Goal: Information Seeking & Learning: Learn about a topic

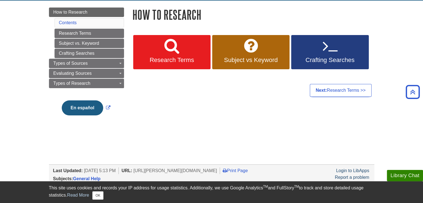
scroll to position [28, 0]
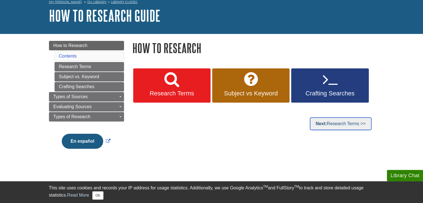
click at [316, 129] on link "Next: Research Terms >>" at bounding box center [340, 123] width 61 height 13
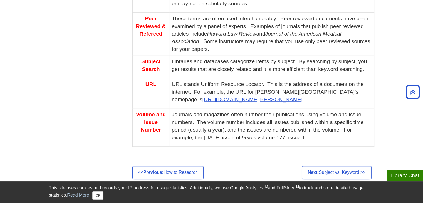
scroll to position [417, 0]
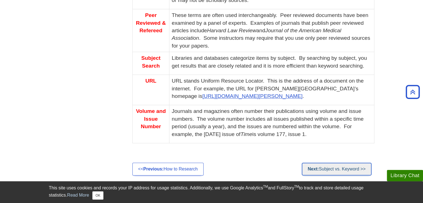
click at [356, 167] on link "Next: Subject vs. Keyword >>" at bounding box center [337, 169] width 70 height 13
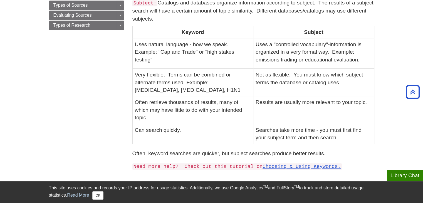
scroll to position [167, 0]
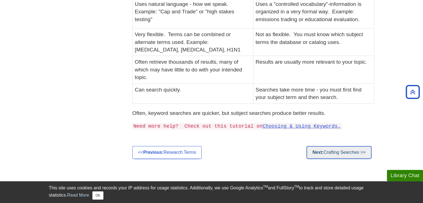
click at [347, 153] on link "Next: Crafting Searches >>" at bounding box center [338, 152] width 65 height 13
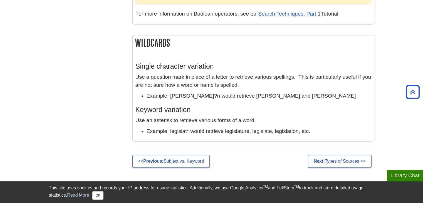
scroll to position [500, 0]
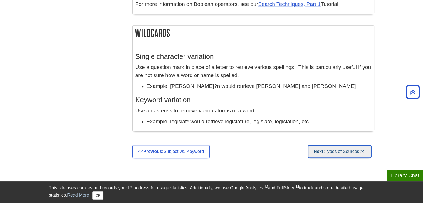
click at [326, 152] on link "Next: Types of Sources >>" at bounding box center [340, 151] width 64 height 13
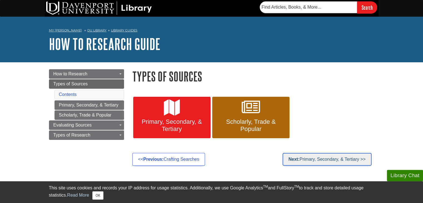
click at [318, 157] on link "Next: Primary, Secondary, & Tertiary >>" at bounding box center [326, 159] width 89 height 13
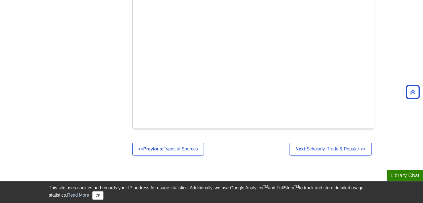
scroll to position [334, 0]
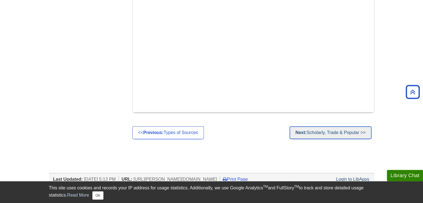
click at [330, 126] on link "Next: Scholarly, Trade & Popular >>" at bounding box center [330, 132] width 82 height 13
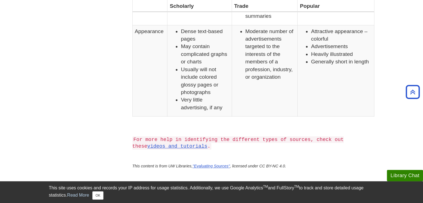
scroll to position [500, 0]
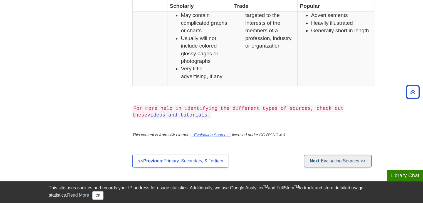
click at [324, 162] on link "Next: Evaluating Sources >>" at bounding box center [338, 161] width 68 height 13
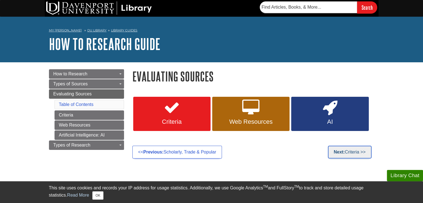
click at [340, 156] on link "Next: Criteria >>" at bounding box center [350, 152] width 44 height 13
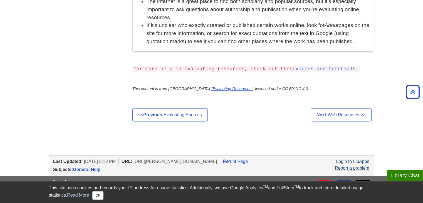
scroll to position [473, 0]
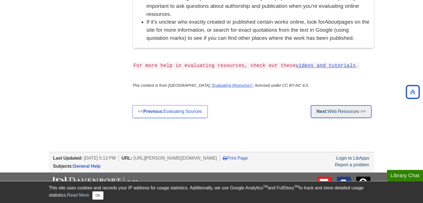
click at [335, 105] on link "Next: Web Resources >>" at bounding box center [341, 111] width 61 height 13
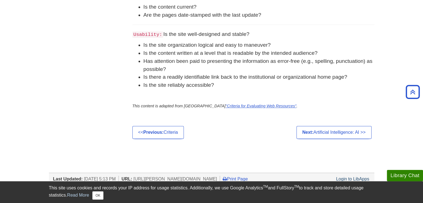
scroll to position [361, 0]
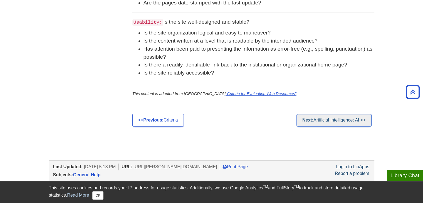
click at [312, 118] on strong "Next:" at bounding box center [307, 120] width 11 height 5
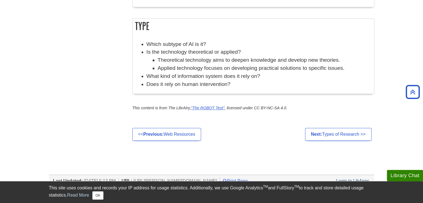
scroll to position [528, 0]
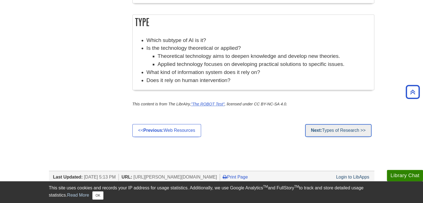
click at [314, 126] on link "Next: Types of Research >>" at bounding box center [338, 130] width 66 height 13
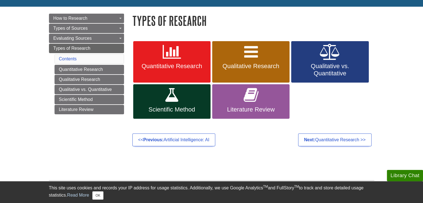
scroll to position [83, 0]
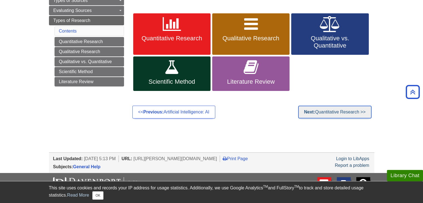
click at [328, 115] on link "Next: Quantitative Research >>" at bounding box center [334, 112] width 73 height 13
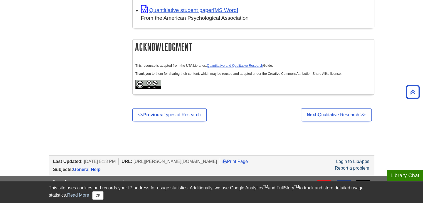
scroll to position [584, 0]
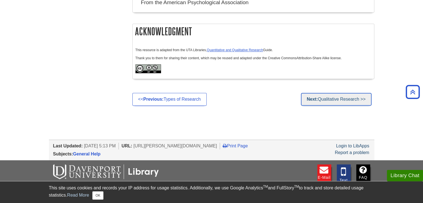
click at [337, 93] on link "Next: Qualitative Research >>" at bounding box center [336, 99] width 71 height 13
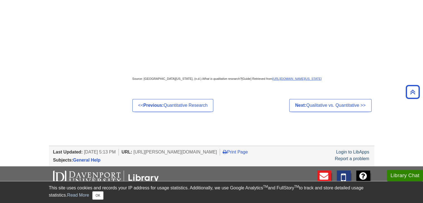
scroll to position [250, 0]
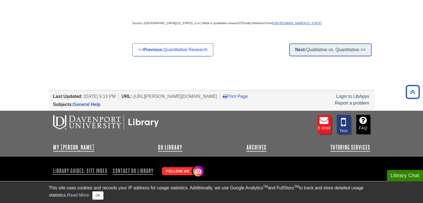
click at [310, 56] on link "Next: Qualitative vs. Quantitative >>" at bounding box center [330, 49] width 82 height 13
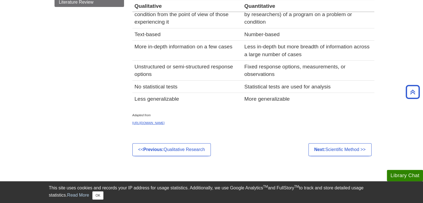
scroll to position [167, 0]
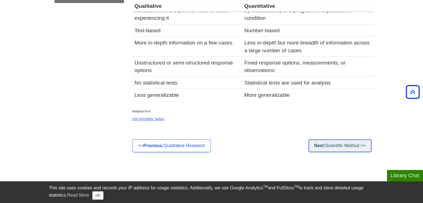
click at [312, 149] on link "Next: Scientific Method >>" at bounding box center [339, 145] width 63 height 13
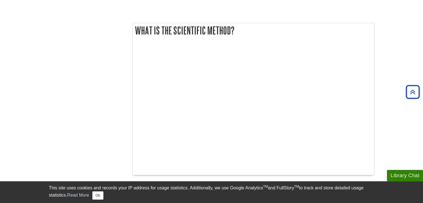
scroll to position [306, 0]
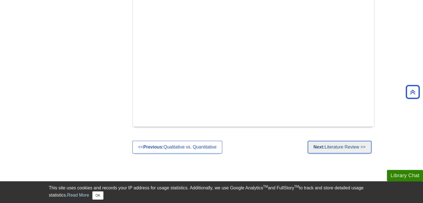
click at [337, 145] on link "Next: Literature Review >>" at bounding box center [339, 147] width 64 height 13
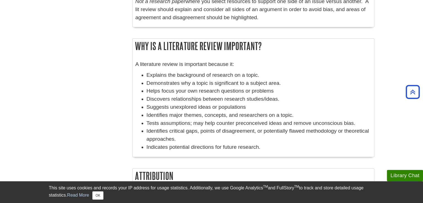
scroll to position [56, 0]
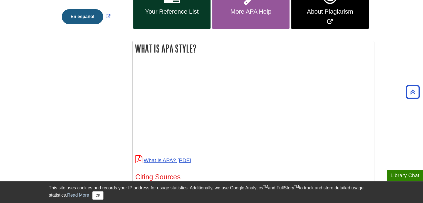
scroll to position [167, 0]
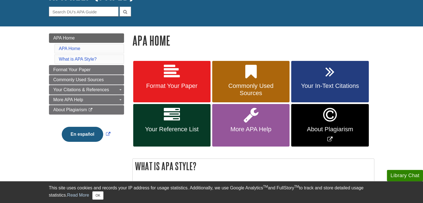
scroll to position [56, 0]
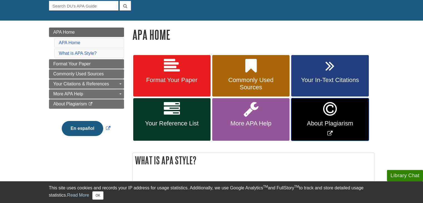
click at [328, 124] on span "About Plagiarism" at bounding box center [329, 123] width 69 height 7
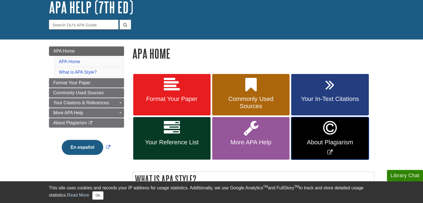
scroll to position [28, 0]
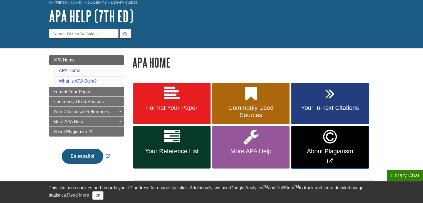
click at [329, 144] on icon "Link opens in new window" at bounding box center [330, 137] width 14 height 16
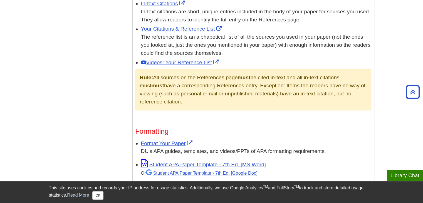
scroll to position [361, 0]
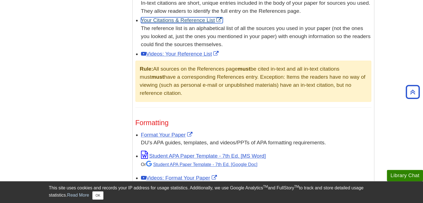
click at [156, 21] on link "Your Citations & Reference List" at bounding box center [182, 20] width 82 height 6
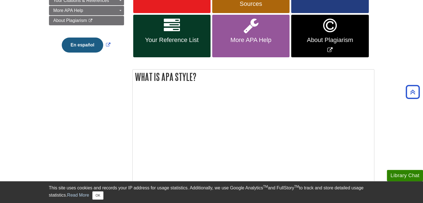
scroll to position [28, 0]
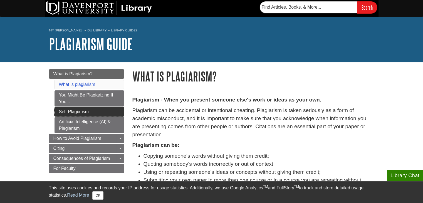
click at [86, 108] on link "Self-Plagiarism" at bounding box center [89, 111] width 70 height 9
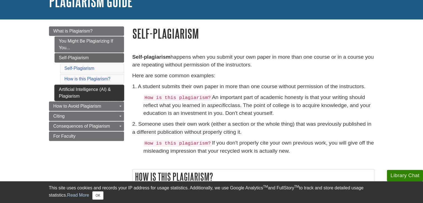
scroll to position [56, 0]
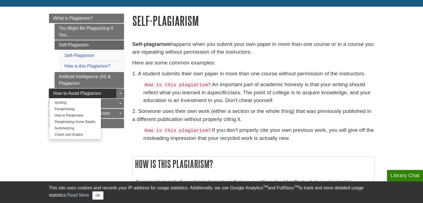
click at [89, 92] on span "How to Avoid Plagiarism" at bounding box center [77, 93] width 48 height 5
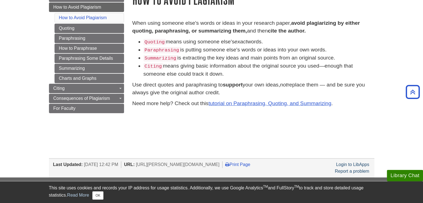
scroll to position [63, 0]
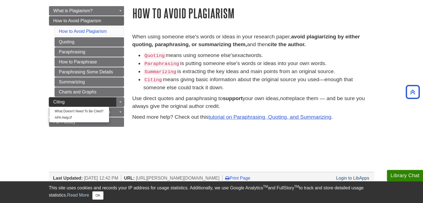
click at [95, 97] on link "Citing" at bounding box center [86, 101] width 75 height 9
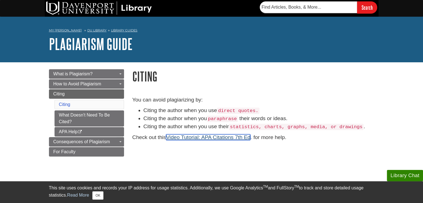
click at [192, 140] on link "Video Tutorial: APA Citations 7th Ed" at bounding box center [208, 137] width 84 height 6
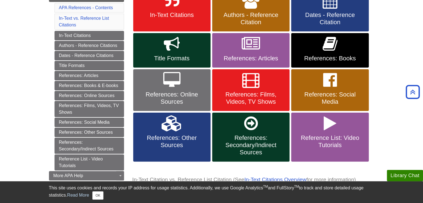
scroll to position [111, 0]
